Goal: Information Seeking & Learning: Find specific fact

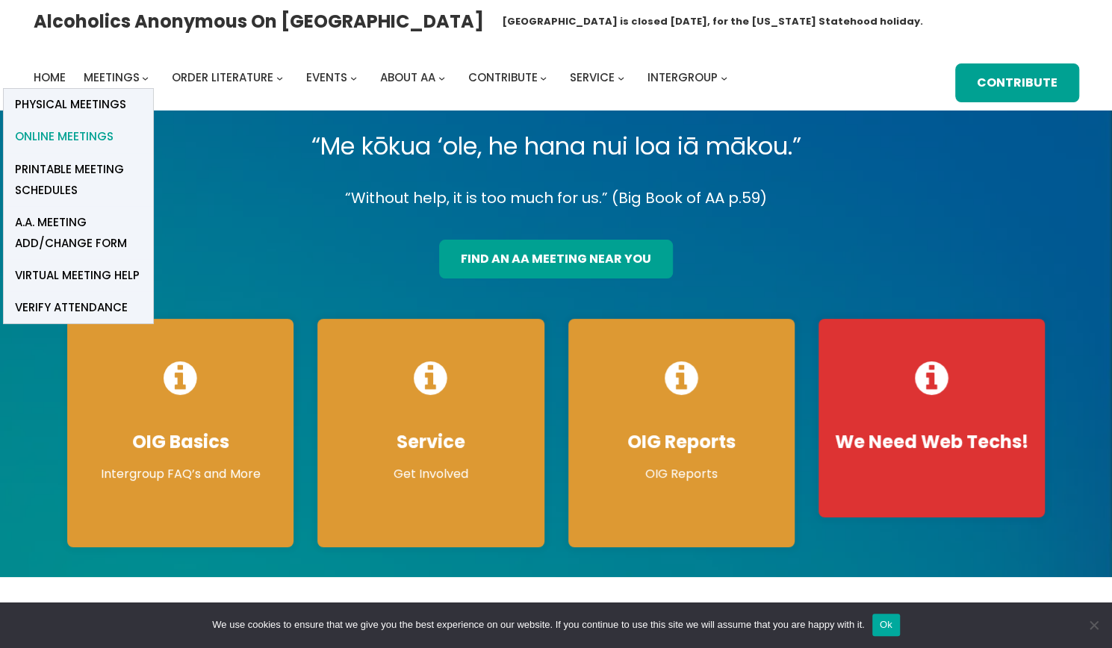
click at [102, 132] on span "Online Meetings" at bounding box center [64, 136] width 99 height 21
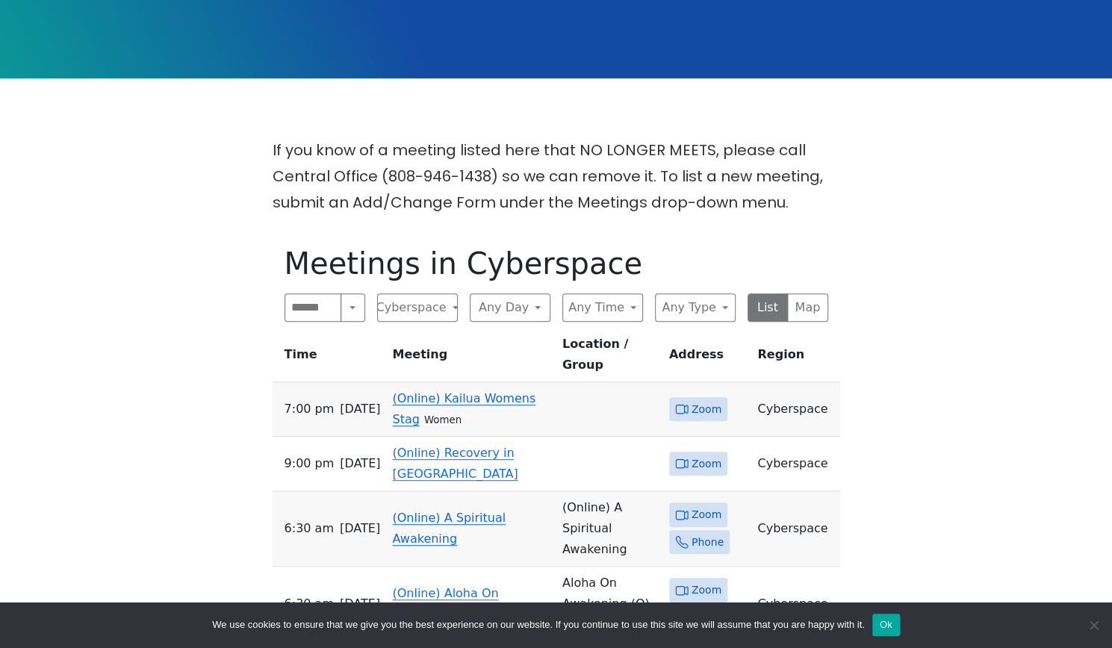
scroll to position [351, 0]
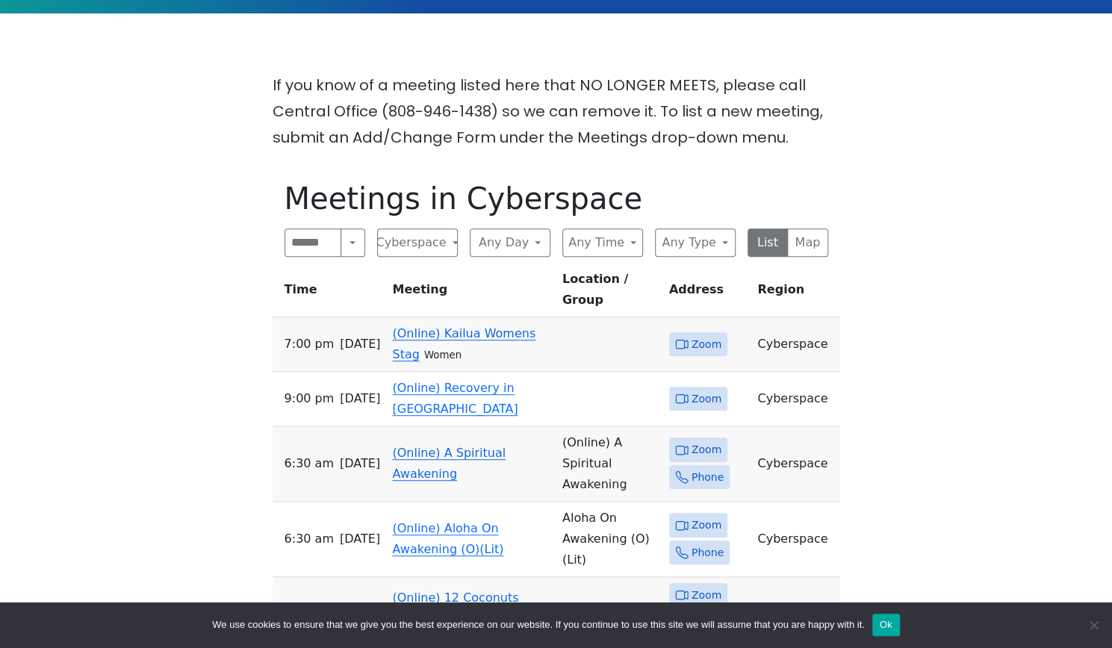
click at [452, 326] on link "(Online) Kailua Womens Stag" at bounding box center [463, 343] width 143 height 35
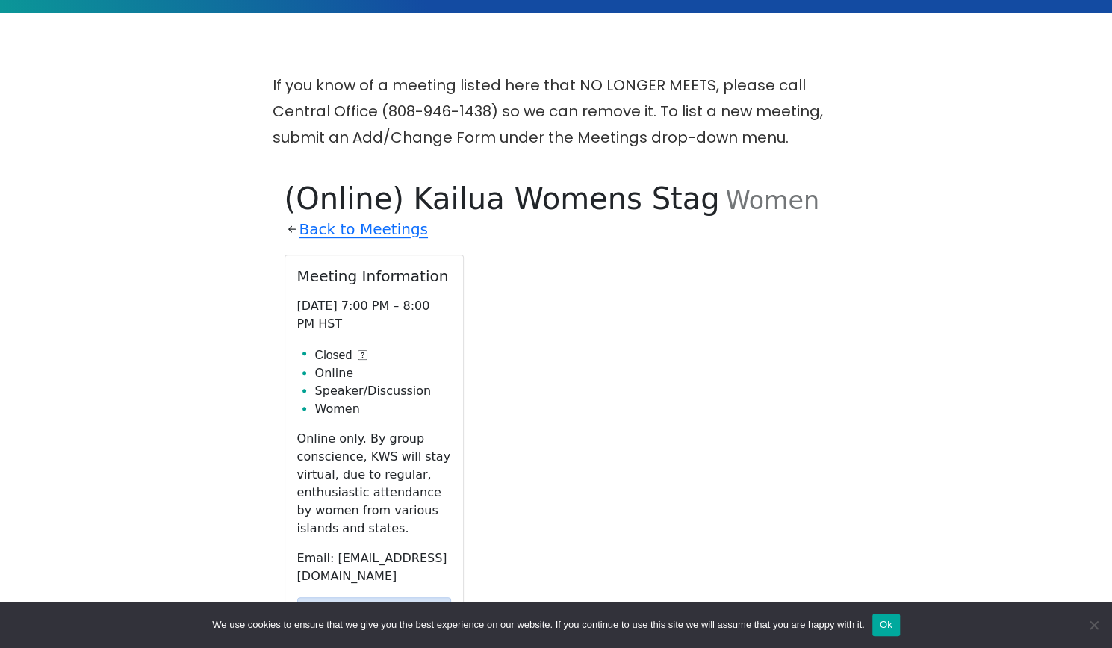
scroll to position [520, 0]
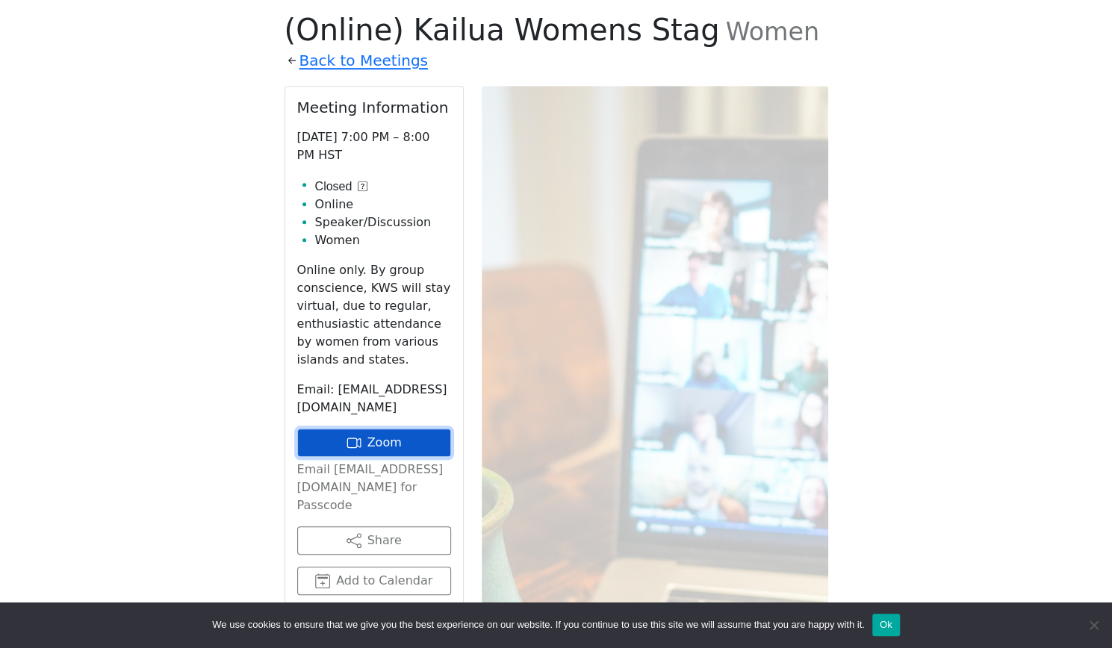
click at [366, 441] on link "Zoom" at bounding box center [374, 443] width 154 height 28
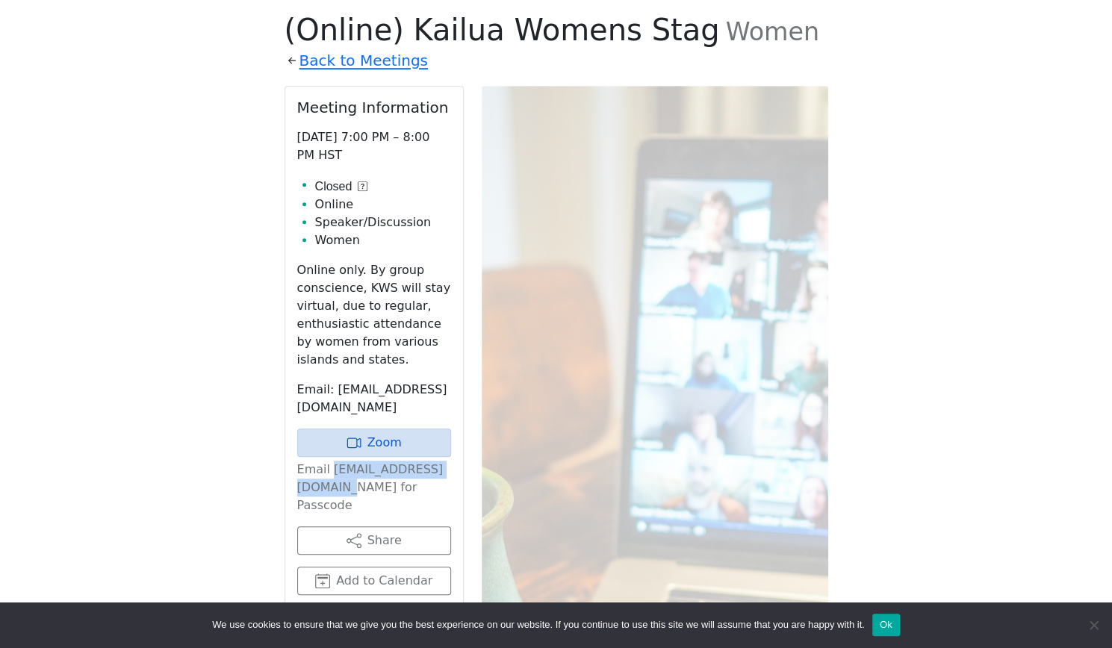
drag, startPoint x: 440, startPoint y: 481, endPoint x: 290, endPoint y: 485, distance: 150.1
click at [290, 485] on div "Meeting Information Wednesday 7:00 PM – 8:00 PM HST Closed Online Speaker/Discu…" at bounding box center [374, 367] width 178 height 561
copy p "kailua.womens@gmail.com"
